Goal: Navigation & Orientation: Find specific page/section

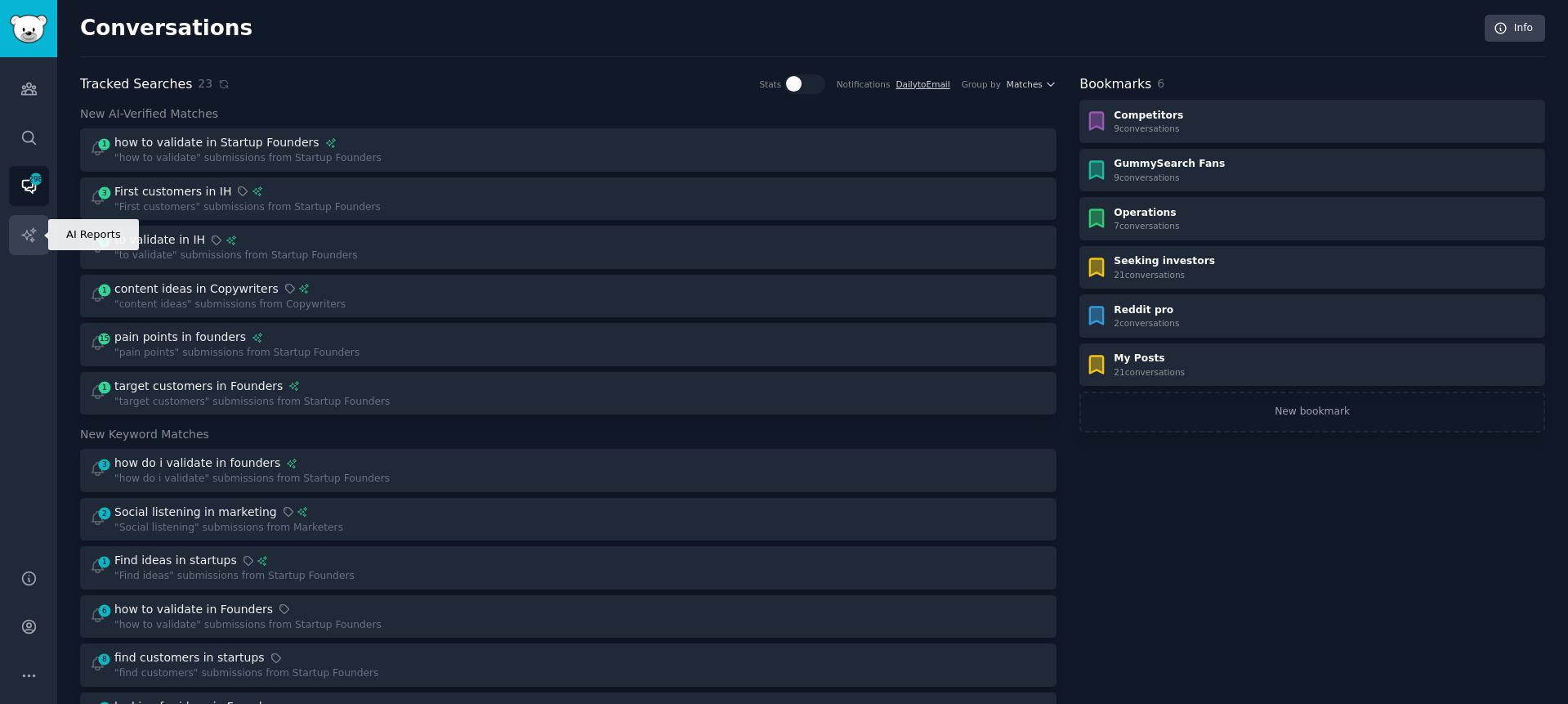
click at [32, 235] on icon "Sidebar" at bounding box center [29, 235] width 17 height 18
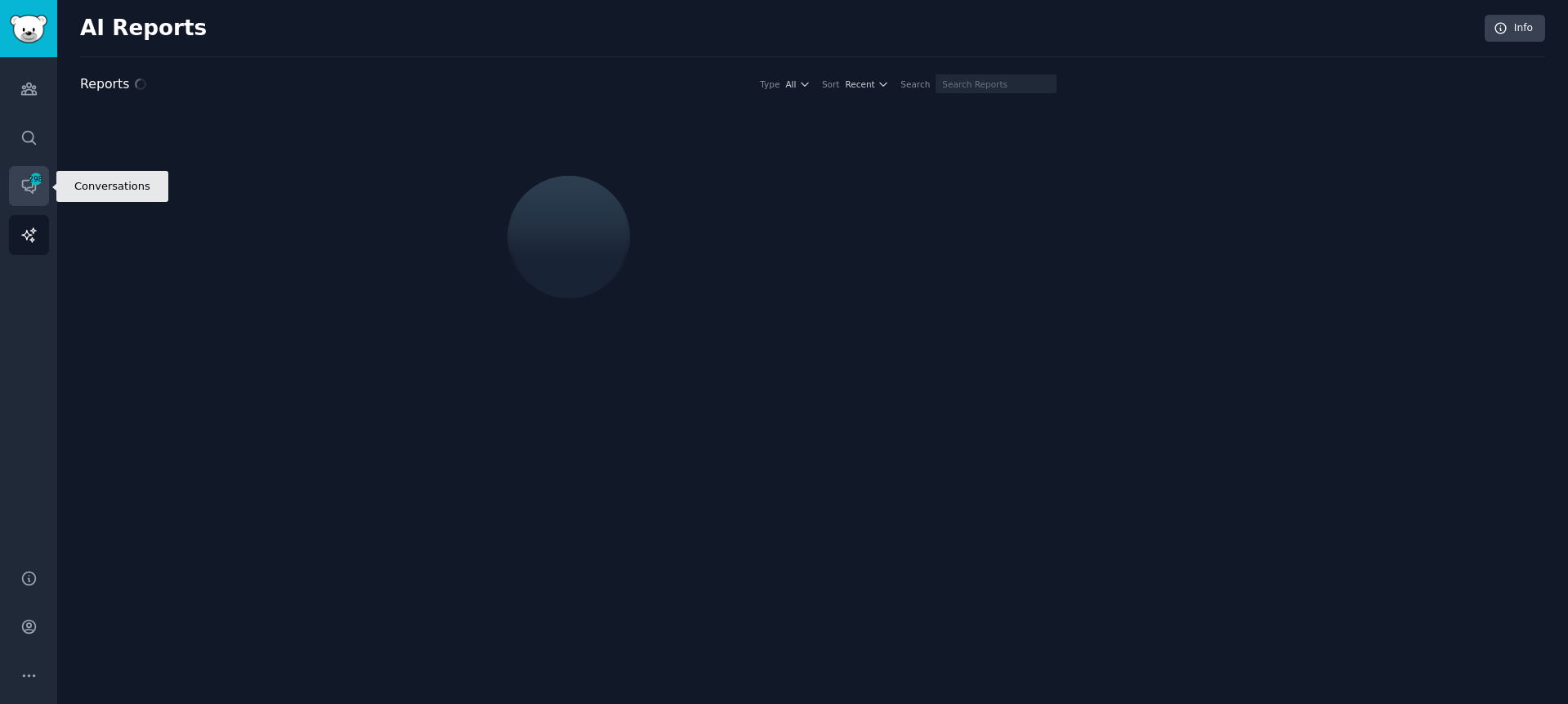
click at [29, 181] on span "298" at bounding box center [35, 179] width 15 height 12
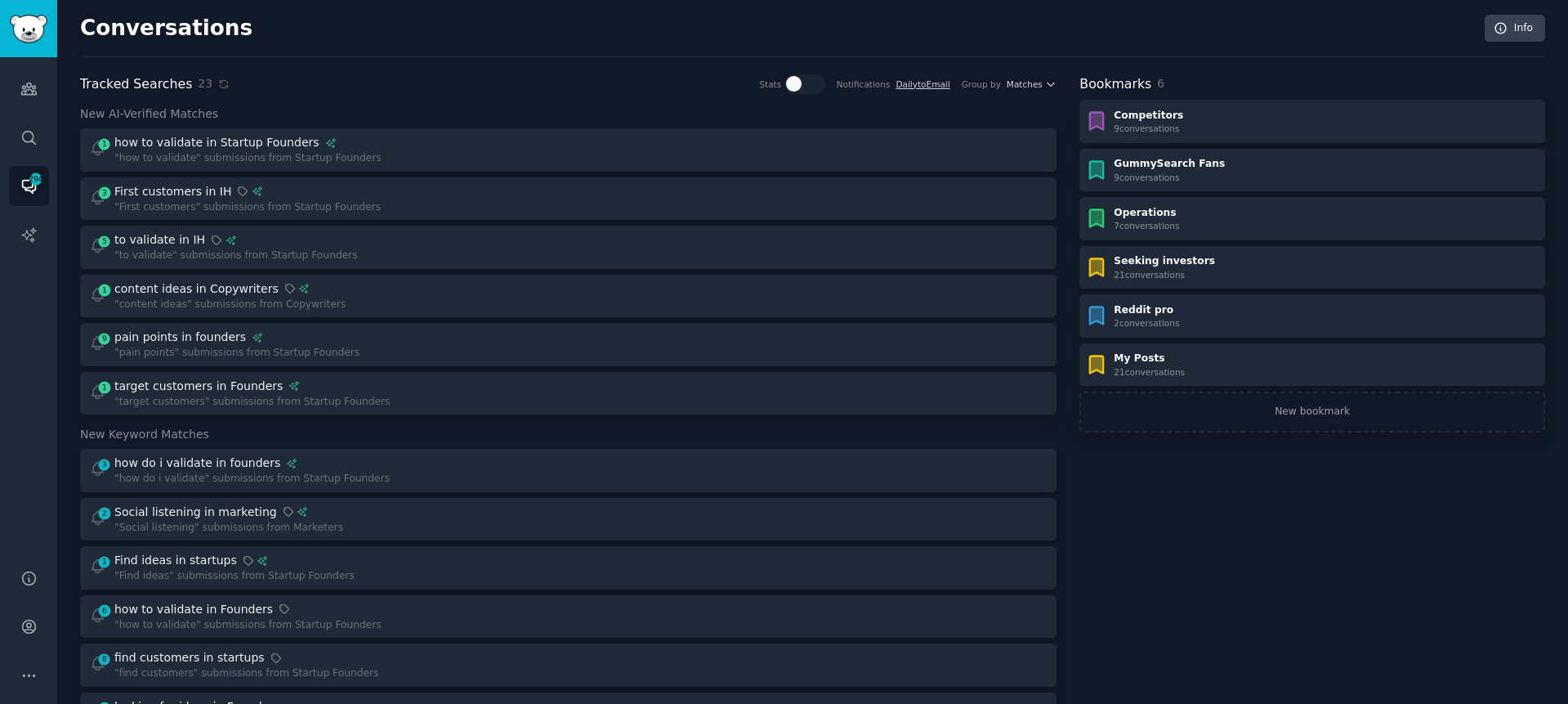
click at [528, 72] on div "Conversations Info Tracked Searches 23 Stats Notifications Daily to Email Group…" at bounding box center [812, 697] width 1465 height 1348
click at [27, 103] on link "Audiences" at bounding box center [28, 88] width 40 height 40
